Goal: Information Seeking & Learning: Learn about a topic

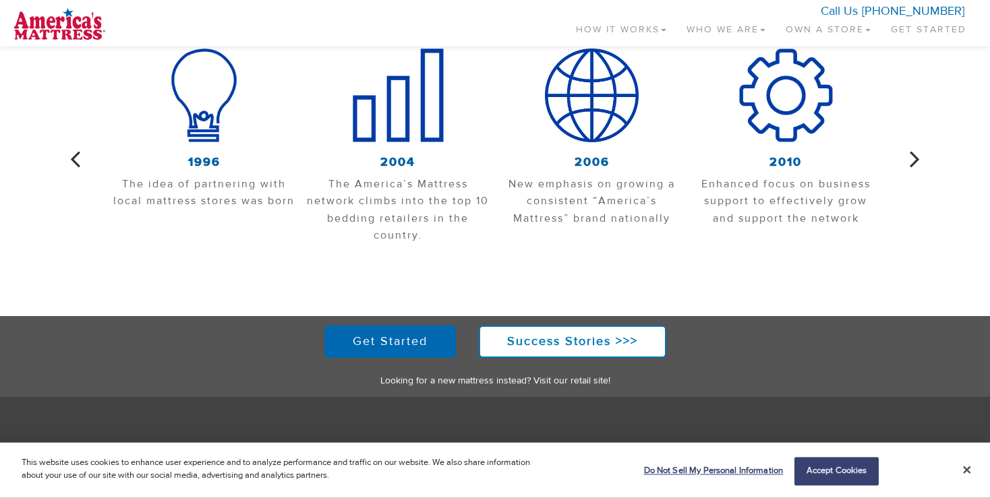
scroll to position [670, 0]
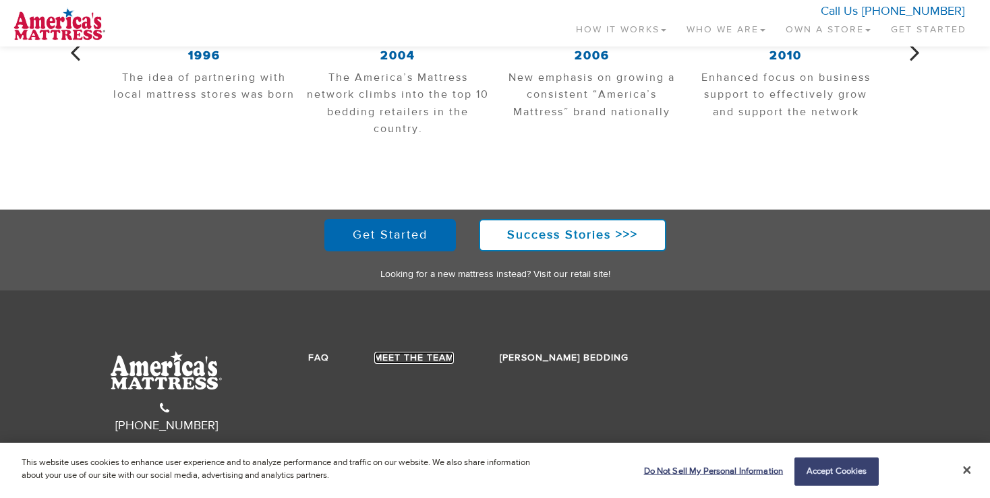
click at [431, 353] on link "Meet the Team" at bounding box center [414, 358] width 80 height 12
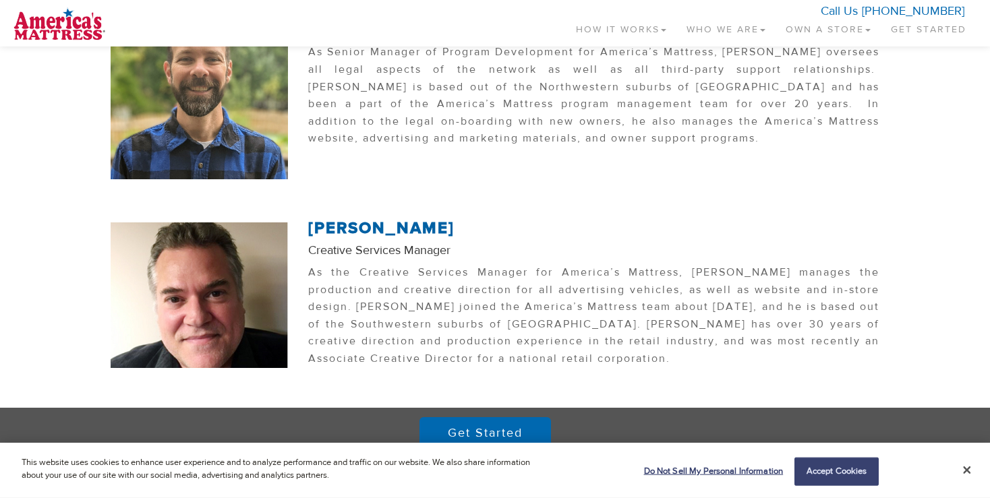
scroll to position [603, 0]
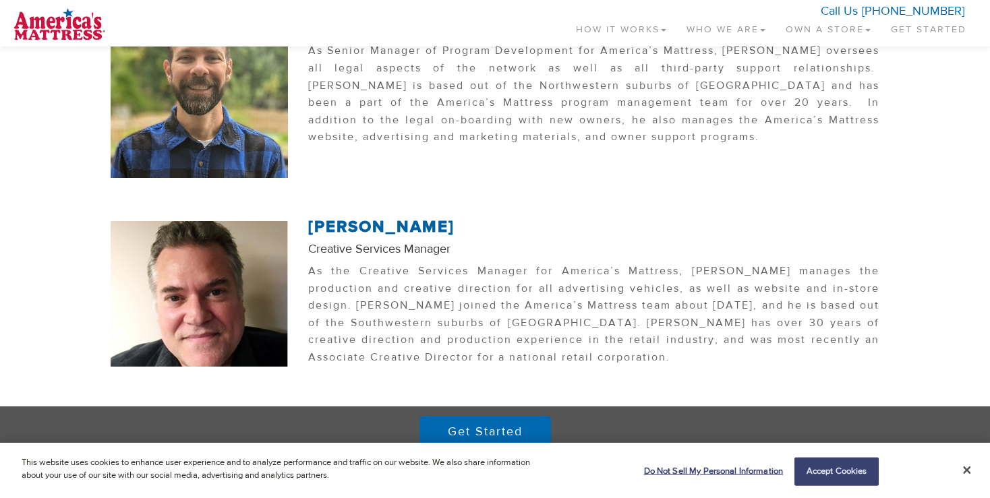
drag, startPoint x: 991, startPoint y: 314, endPoint x: 997, endPoint y: 365, distance: 51.5
click at [989, 365] on html "Toggle navigation How It Works Why a Mattress Store How it Works Start-up Costs…" at bounding box center [495, 47] width 990 height 1300
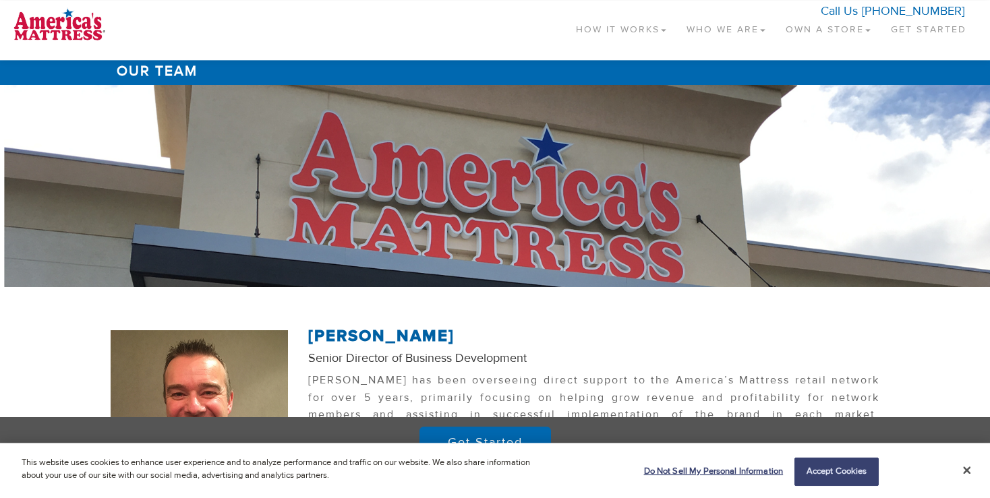
scroll to position [0, 0]
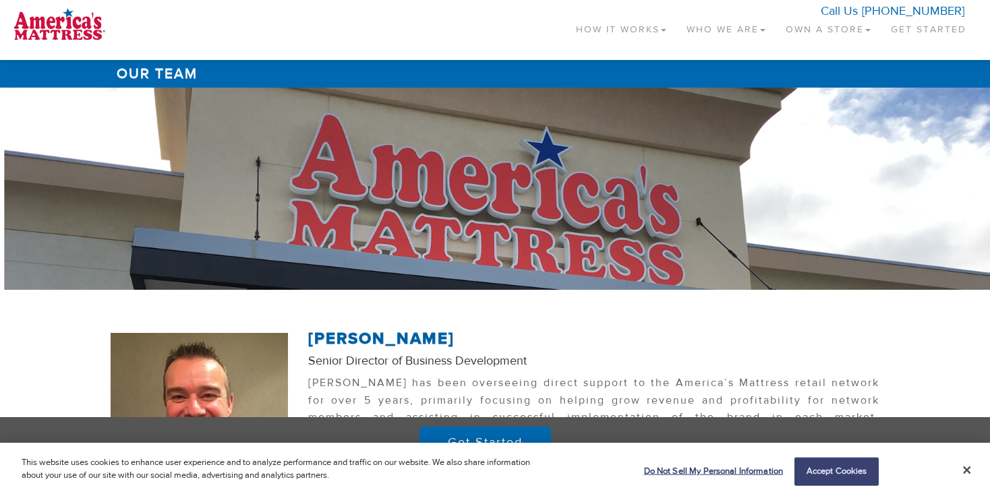
click at [634, 29] on link "How It Works" at bounding box center [621, 27] width 111 height 40
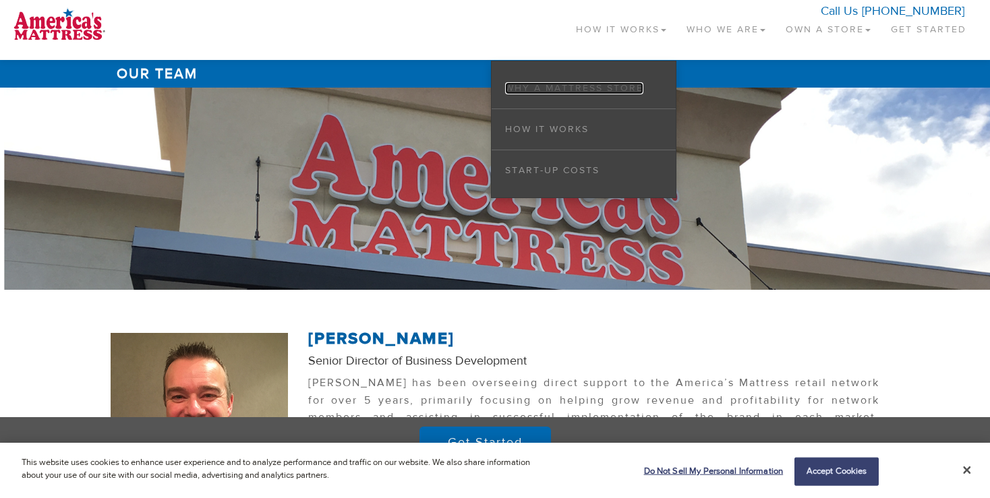
click at [576, 88] on link "Why a Mattress Store" at bounding box center [574, 88] width 138 height 12
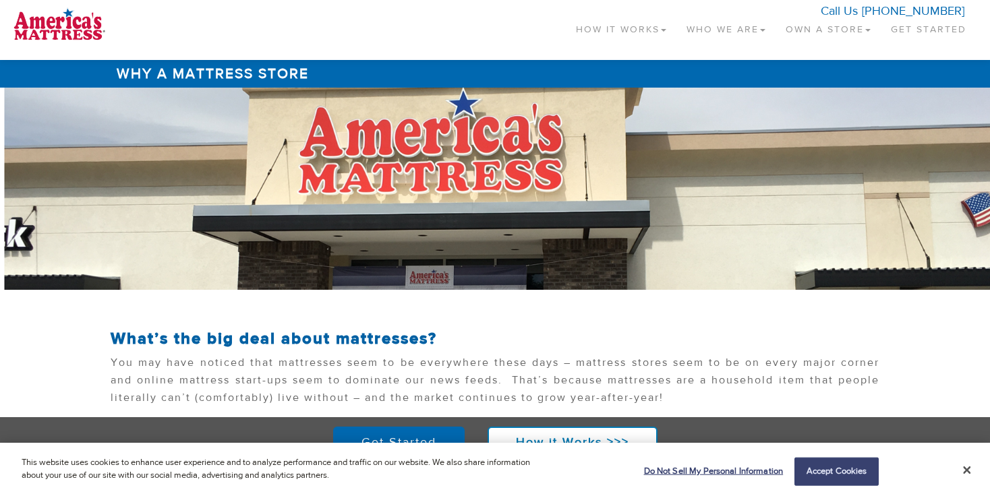
click at [618, 36] on link "How It Works" at bounding box center [621, 27] width 111 height 40
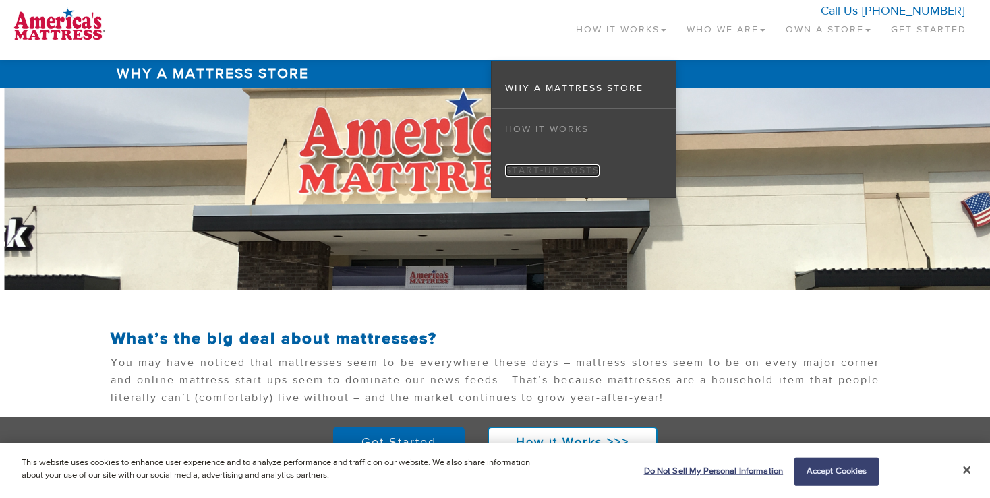
click at [572, 169] on link "Start-up Costs" at bounding box center [552, 171] width 94 height 12
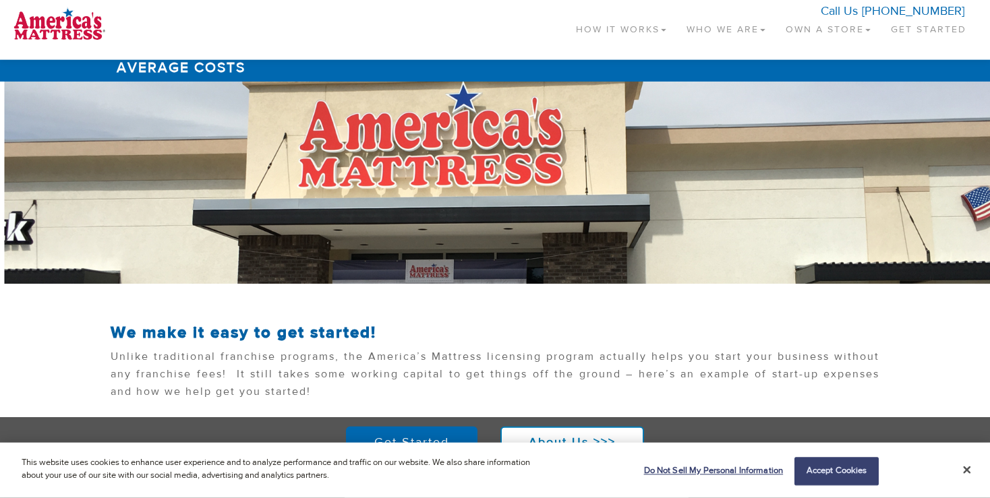
scroll to position [8, 0]
